Goal: Task Accomplishment & Management: Manage account settings

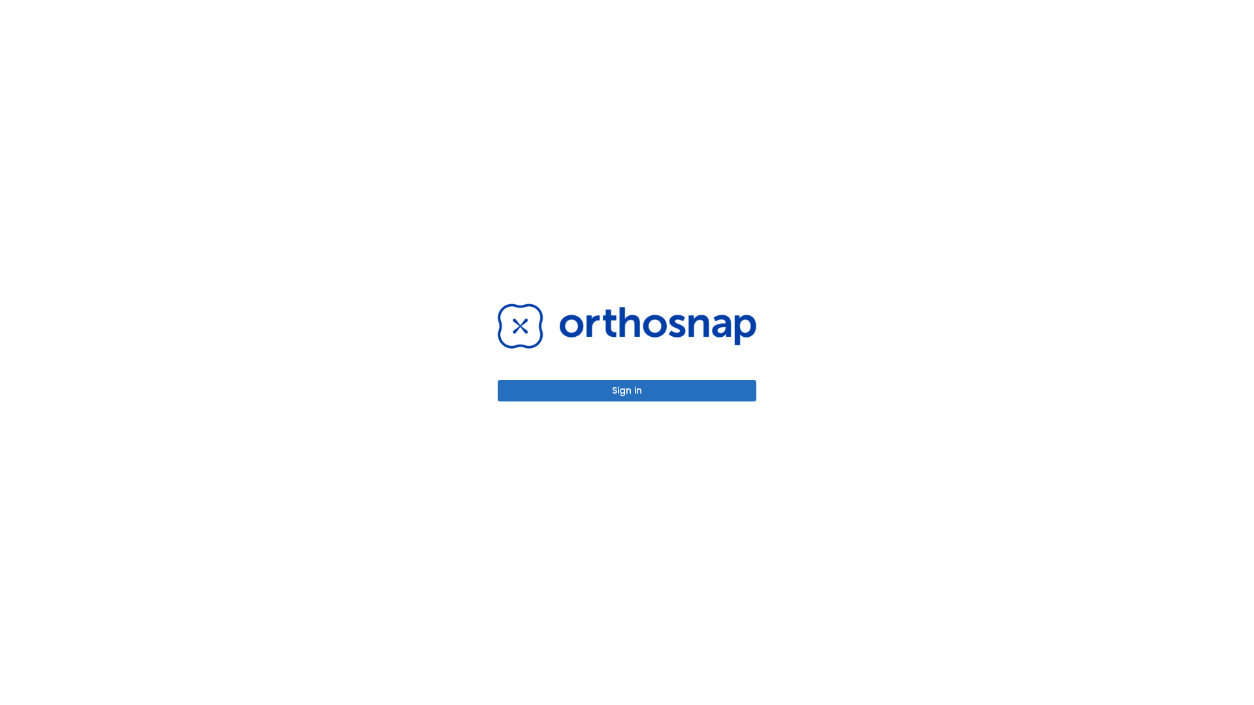
click at [627, 390] on button "Sign in" at bounding box center [626, 391] width 259 height 22
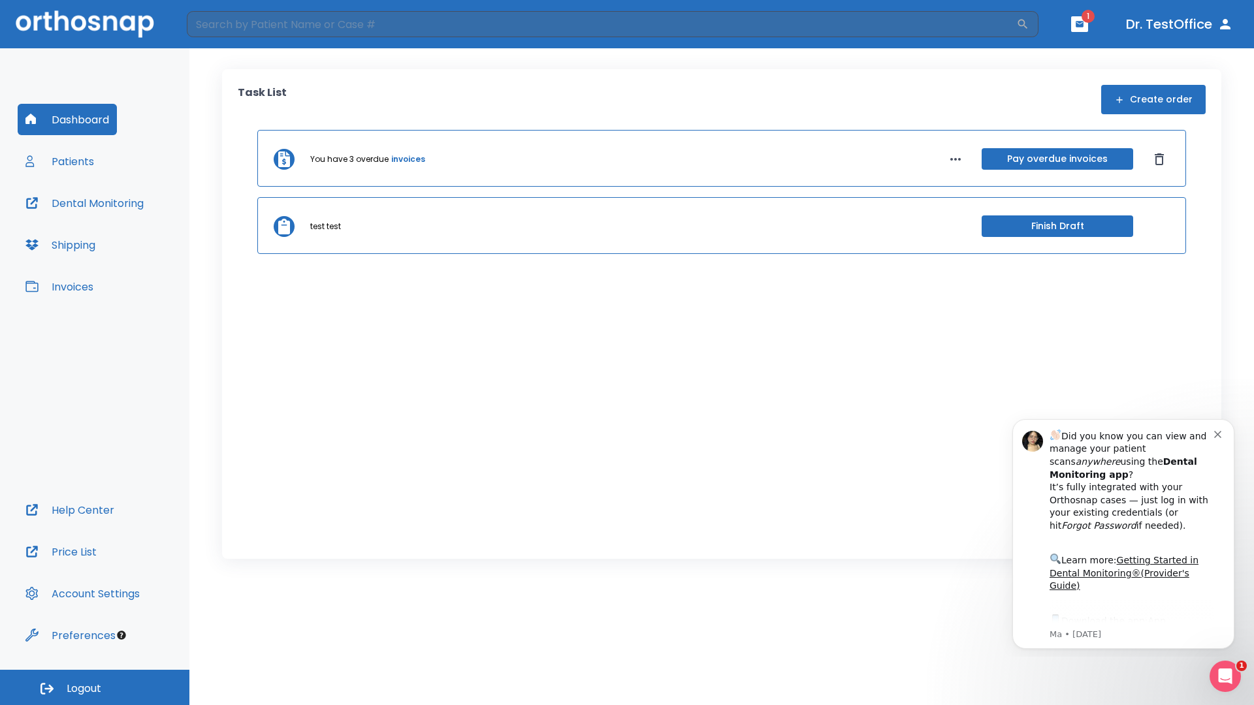
click at [95, 687] on span "Logout" at bounding box center [84, 689] width 35 height 14
